Goal: Information Seeking & Learning: Learn about a topic

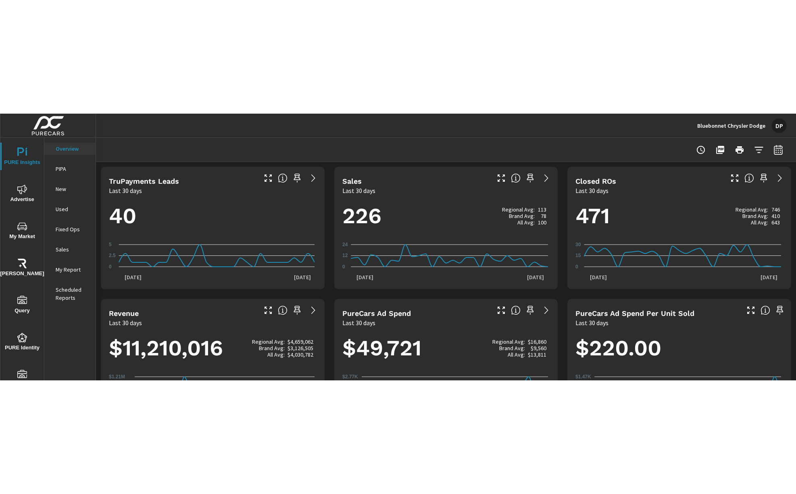
scroll to position [221, 0]
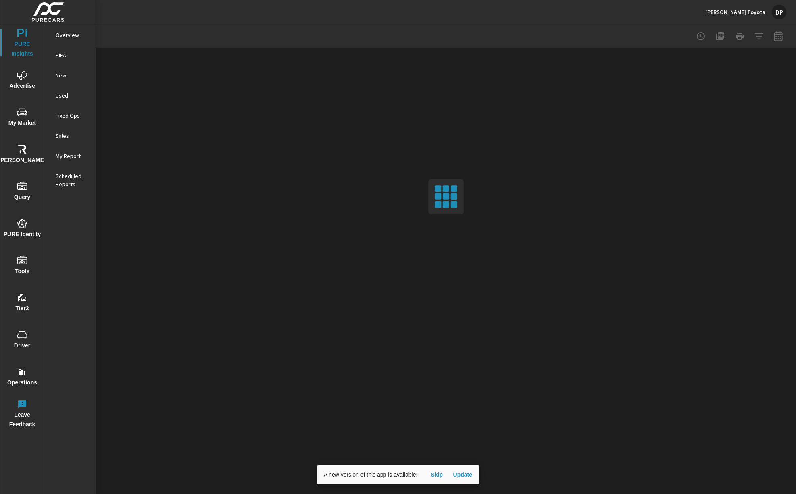
click at [464, 472] on span "Update" at bounding box center [462, 474] width 19 height 7
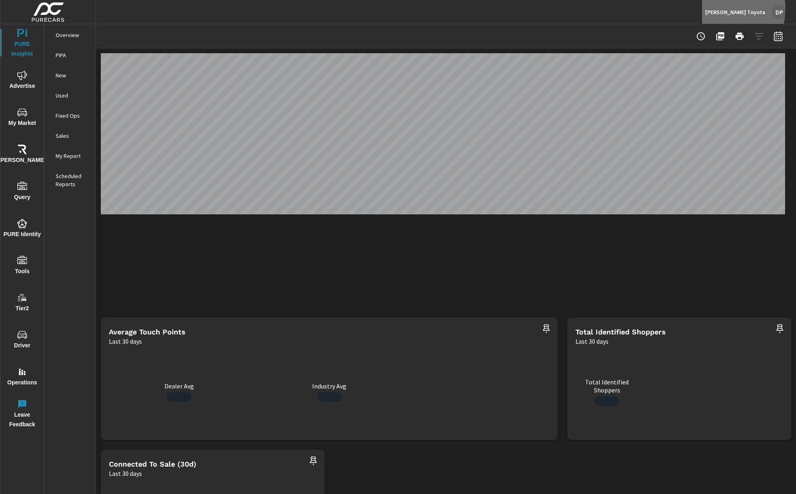
click at [734, 9] on p "[PERSON_NAME] Toyota" at bounding box center [735, 11] width 60 height 7
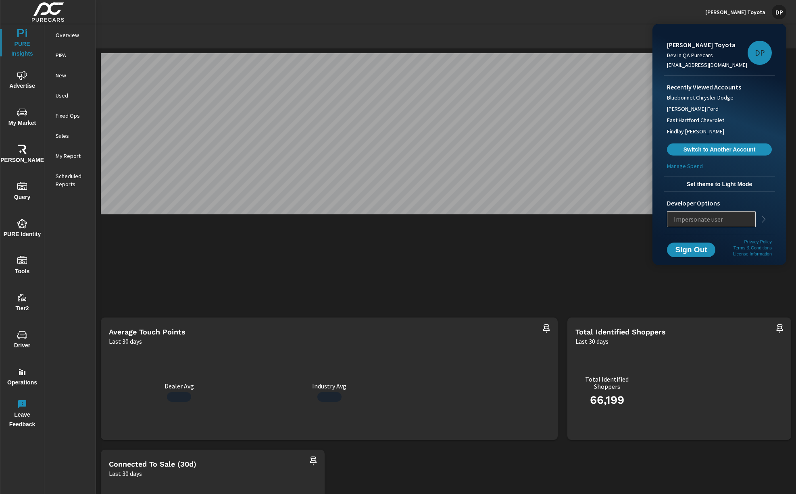
click at [709, 188] on button "Set theme to Light Mode" at bounding box center [719, 184] width 111 height 15
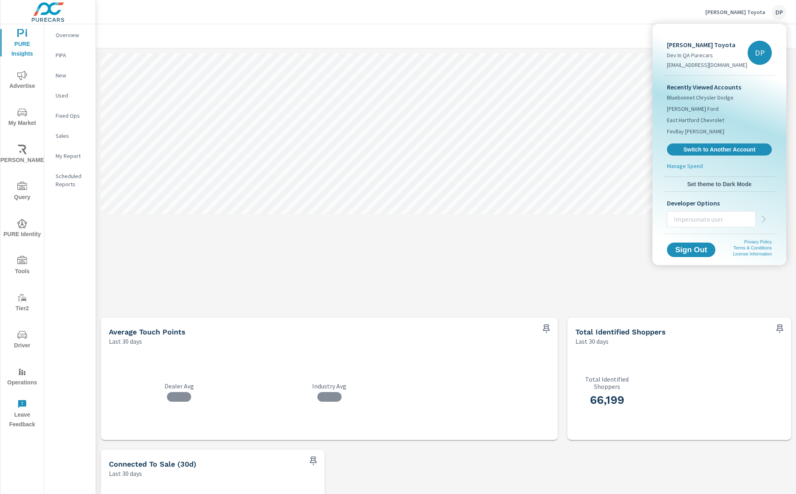
click at [622, 189] on div at bounding box center [398, 247] width 796 height 494
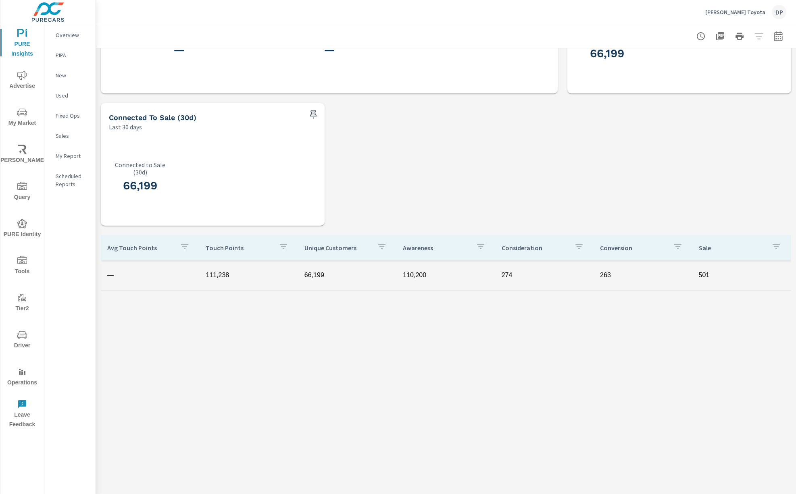
scroll to position [348, 0]
click at [553, 266] on td "274" at bounding box center [544, 274] width 98 height 20
click at [146, 249] on p "Avg Touch Points" at bounding box center [140, 247] width 66 height 8
click at [146, 249] on p "Avg Touch Points" at bounding box center [135, 247] width 56 height 8
click at [350, 204] on div "Search Advertising People 510 Sales 105 Revenue $ 28,600 Average Touch Points L…" at bounding box center [446, 97] width 700 height 793
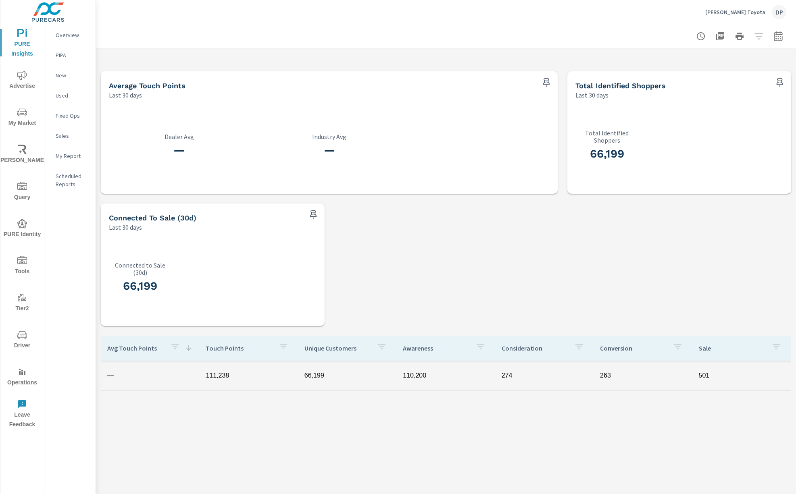
scroll to position [78, 0]
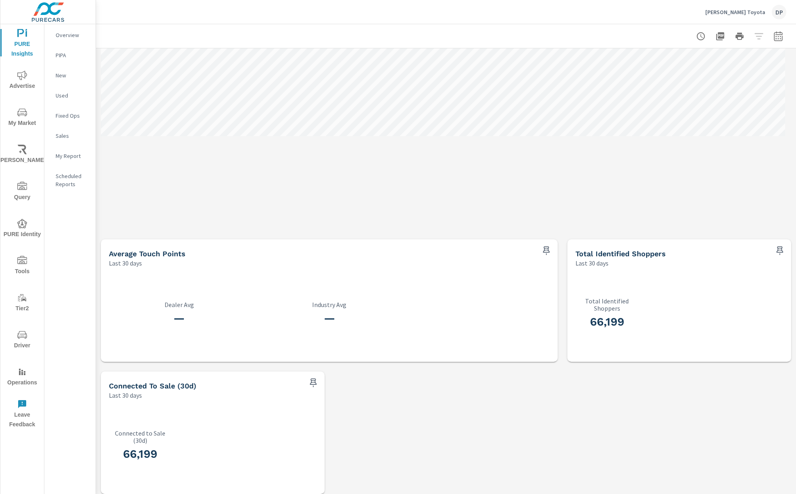
click at [22, 78] on icon "nav menu" at bounding box center [22, 76] width 10 height 10
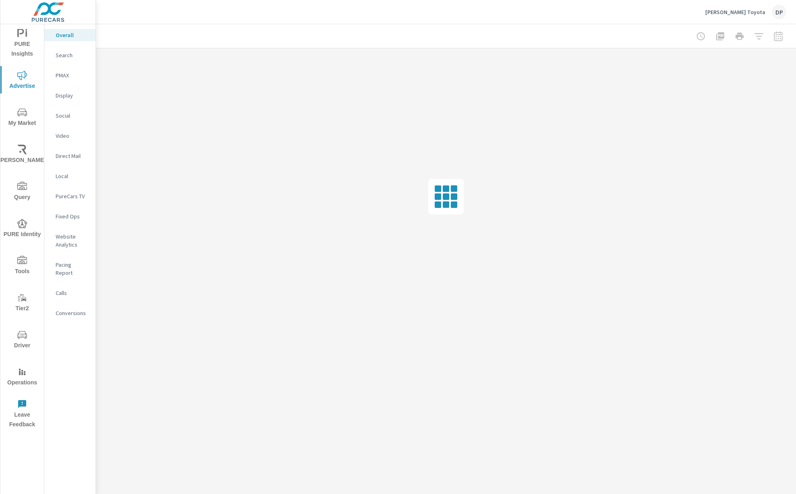
click at [21, 121] on span "My Market" at bounding box center [22, 118] width 39 height 21
click at [20, 148] on icon "nav menu" at bounding box center [22, 150] width 10 height 10
click at [21, 191] on icon "nav menu" at bounding box center [22, 187] width 10 height 10
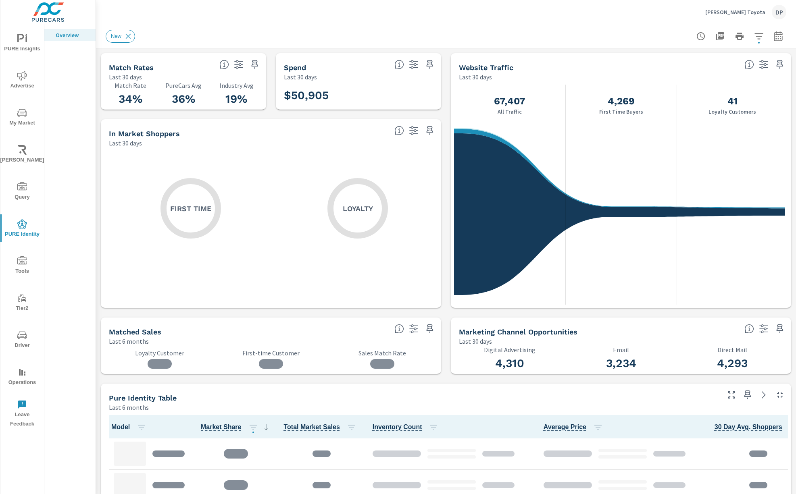
scroll to position [150, 0]
